Goal: Navigation & Orientation: Understand site structure

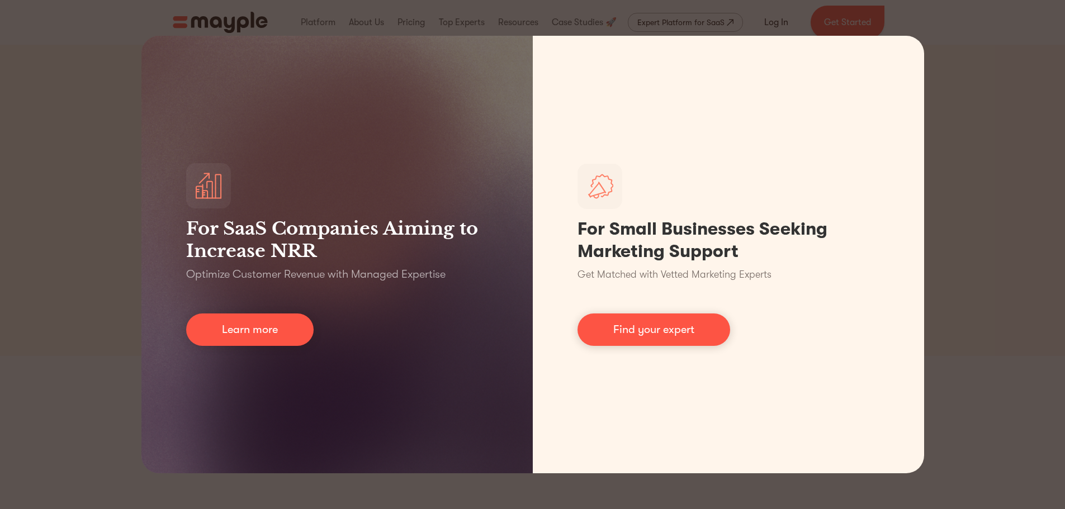
click at [929, 268] on div "For SaaS Companies Aiming to Increase NRR Optimize Customer Revenue with Manage…" at bounding box center [532, 254] width 1065 height 509
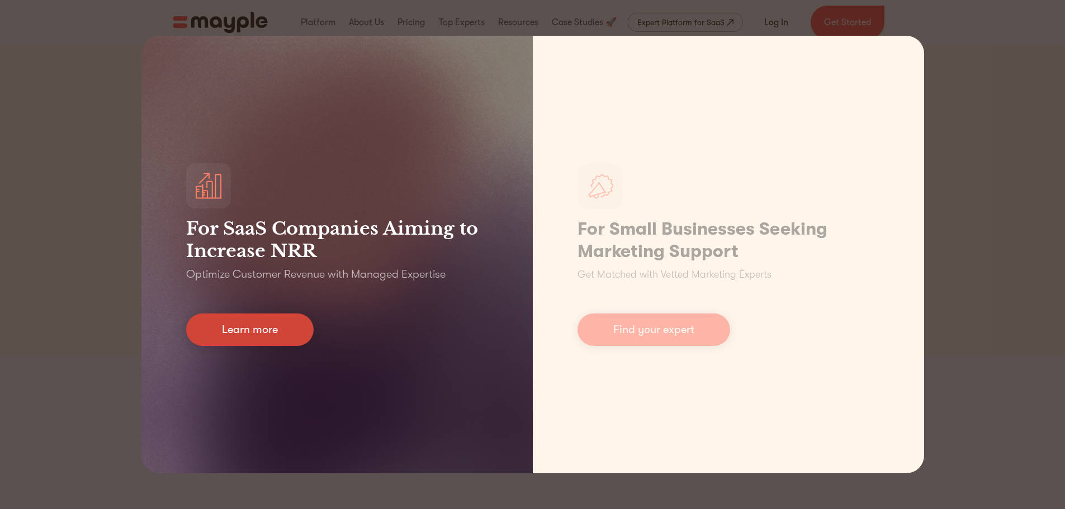
click at [227, 332] on link "Learn more" at bounding box center [249, 329] width 127 height 32
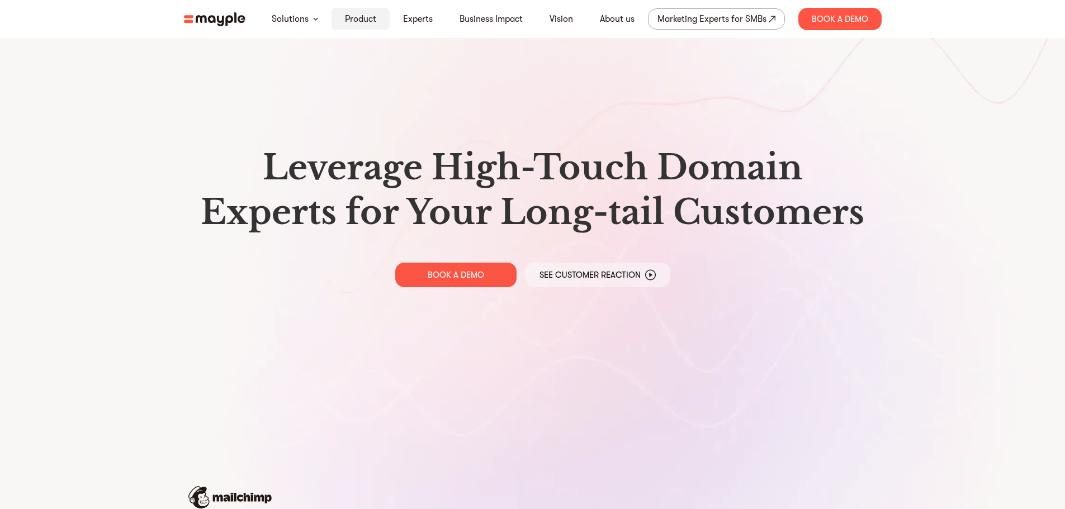
click at [370, 16] on link "Product" at bounding box center [360, 18] width 31 height 13
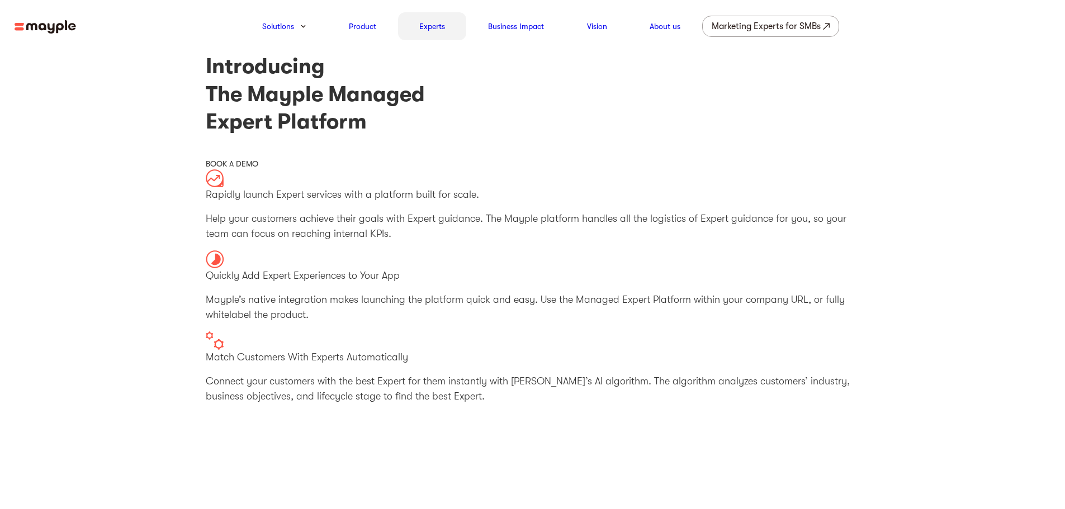
click at [438, 27] on link "Experts" at bounding box center [432, 26] width 26 height 13
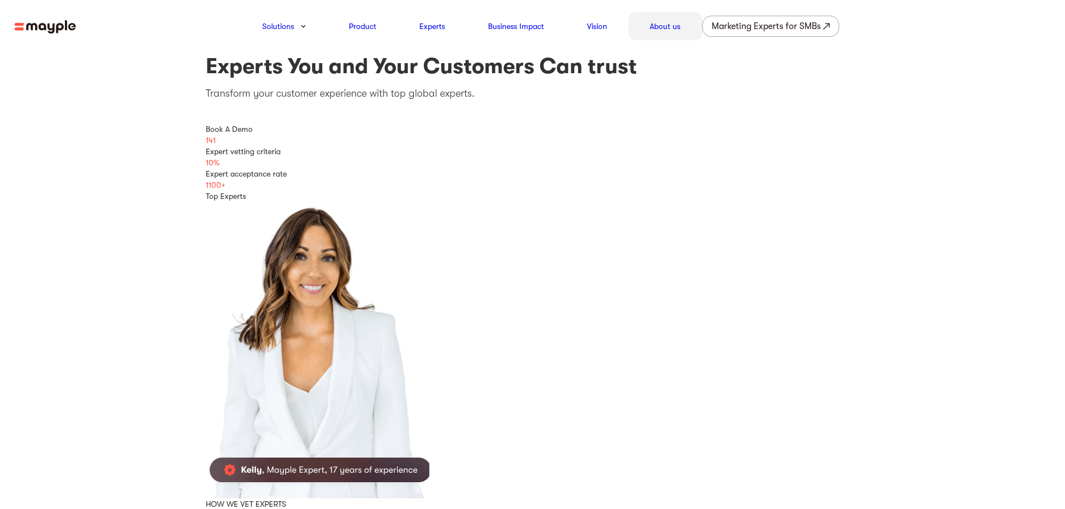
click at [654, 29] on link "About us" at bounding box center [664, 26] width 31 height 13
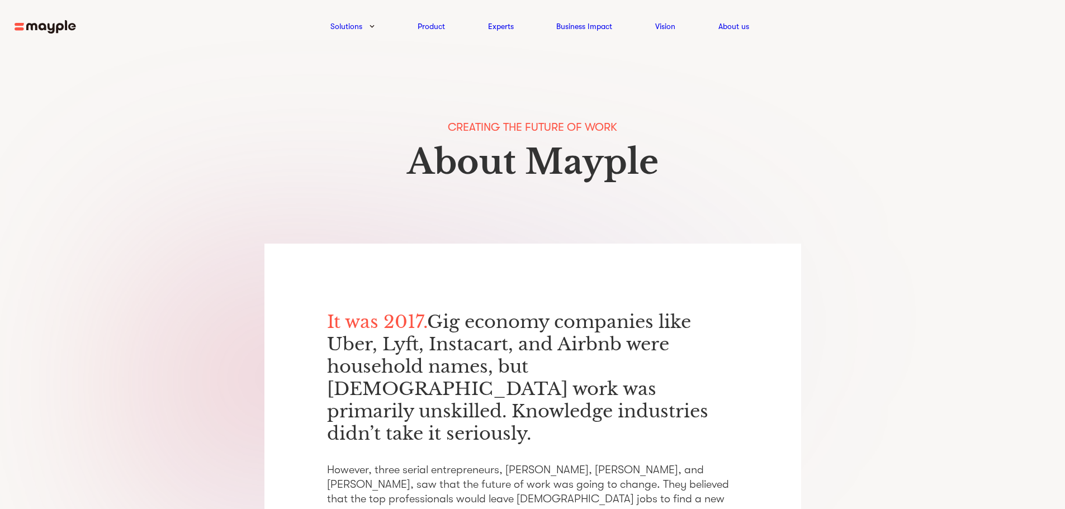
click at [50, 21] on img at bounding box center [45, 27] width 61 height 14
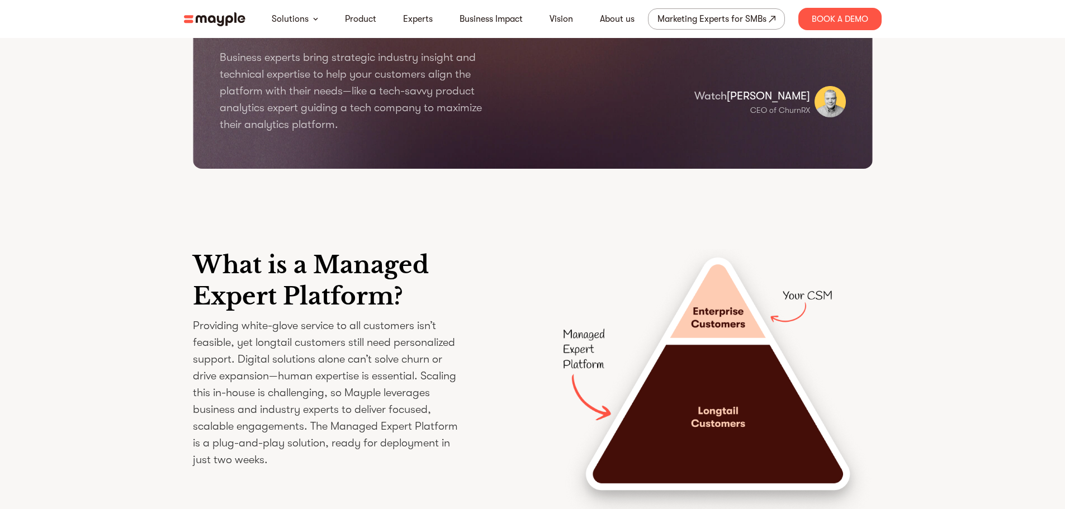
scroll to position [1509, 0]
